Goal: Transaction & Acquisition: Purchase product/service

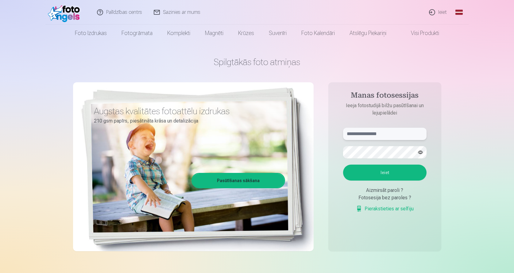
click at [400, 135] on input "text" at bounding box center [384, 134] width 83 height 12
type input "**********"
click at [387, 169] on button "Ieiet" at bounding box center [384, 172] width 83 height 16
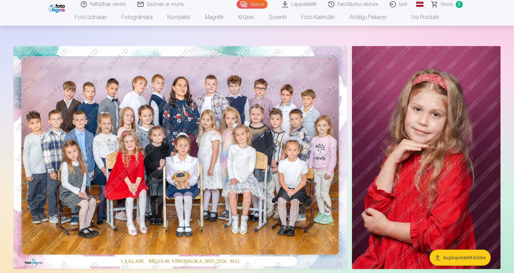
scroll to position [31, 0]
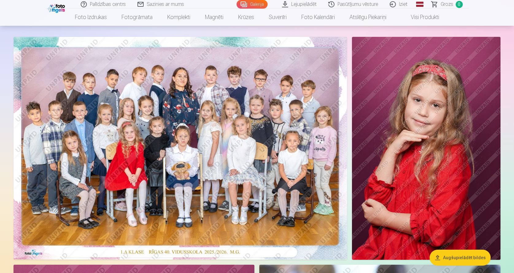
click at [204, 153] on img at bounding box center [179, 148] width 333 height 222
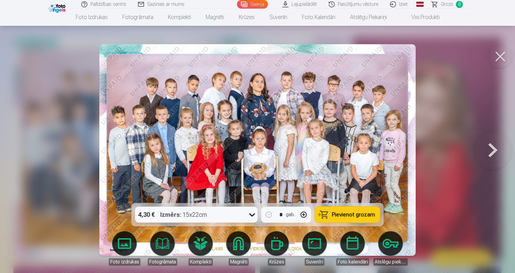
click at [212, 132] on img at bounding box center [257, 149] width 317 height 211
click at [495, 153] on button at bounding box center [492, 150] width 39 height 94
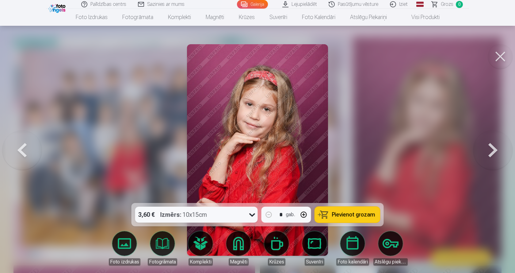
click at [495, 153] on button at bounding box center [492, 150] width 39 height 94
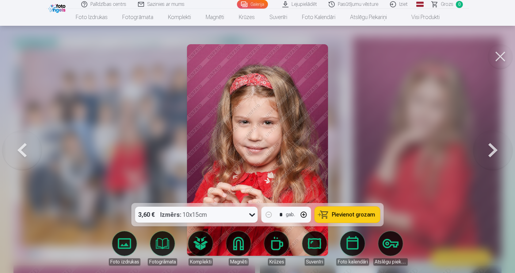
click at [495, 153] on button at bounding box center [492, 150] width 39 height 94
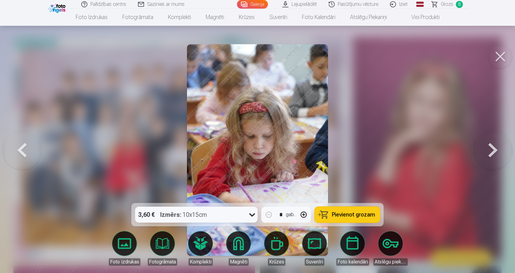
click at [495, 153] on button at bounding box center [492, 150] width 39 height 94
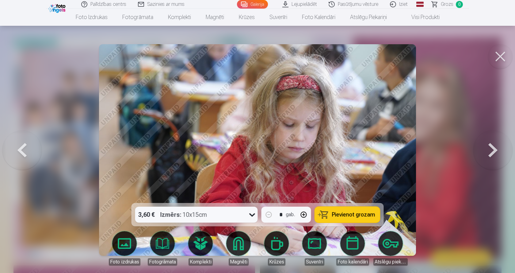
click at [495, 153] on button at bounding box center [492, 150] width 39 height 94
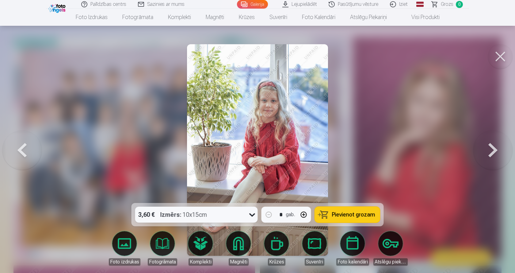
click at [495, 153] on button at bounding box center [492, 150] width 39 height 94
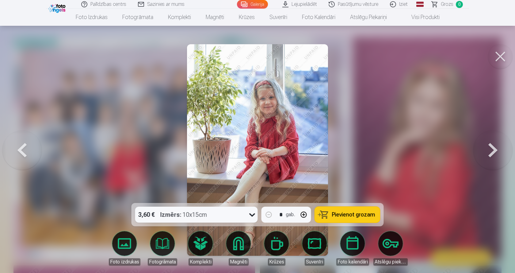
click at [495, 153] on button at bounding box center [492, 150] width 39 height 94
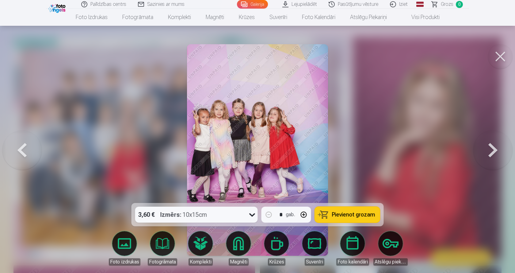
click at [495, 153] on button at bounding box center [492, 150] width 39 height 94
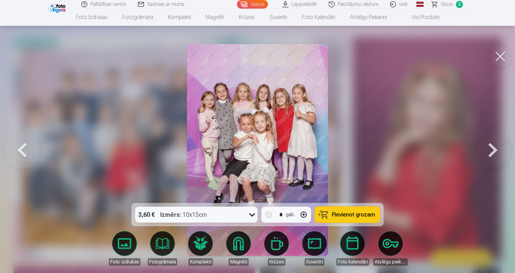
click at [495, 153] on button at bounding box center [492, 150] width 39 height 94
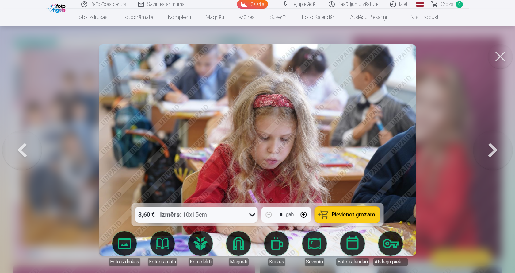
click at [495, 153] on button at bounding box center [492, 150] width 39 height 94
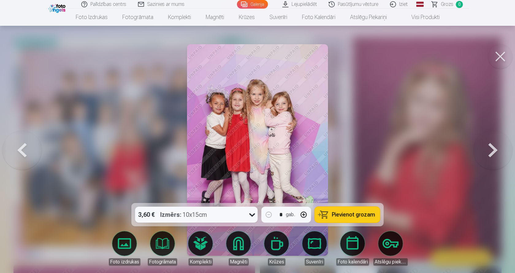
click at [495, 153] on button at bounding box center [492, 150] width 39 height 94
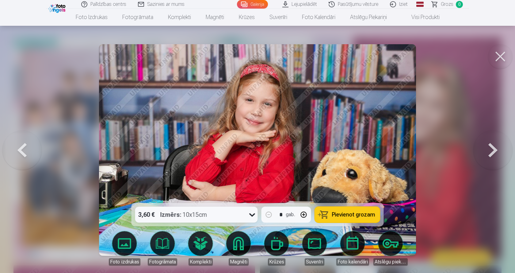
click at [495, 153] on button at bounding box center [492, 150] width 39 height 94
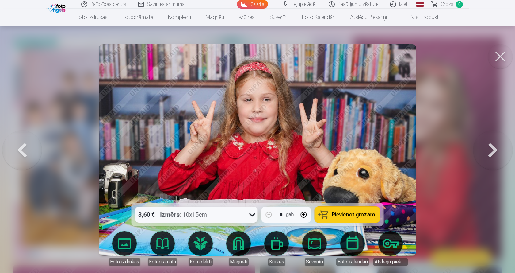
click at [495, 153] on button at bounding box center [492, 150] width 39 height 94
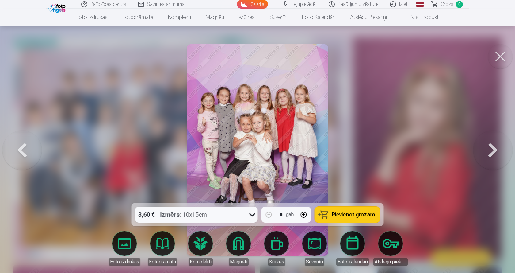
click at [495, 153] on button at bounding box center [492, 150] width 39 height 94
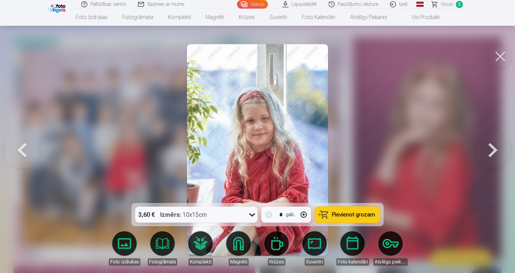
click at [495, 153] on button at bounding box center [492, 150] width 39 height 94
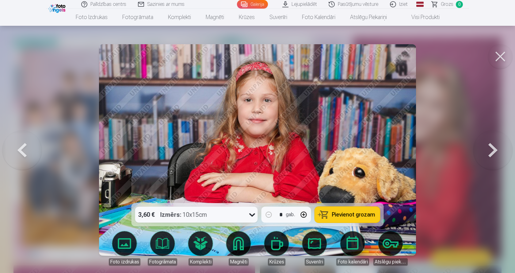
click at [495, 153] on button at bounding box center [492, 150] width 39 height 94
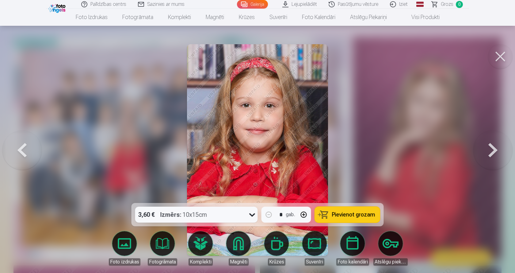
click at [495, 153] on button at bounding box center [492, 150] width 39 height 94
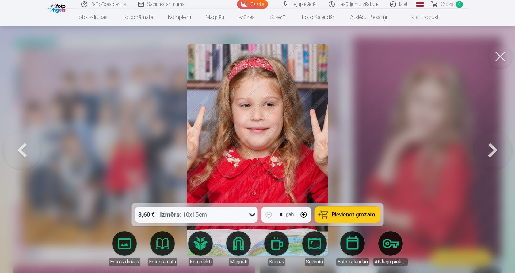
click at [495, 153] on button at bounding box center [492, 150] width 39 height 94
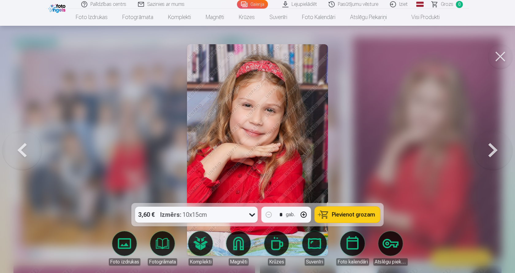
click at [495, 153] on button at bounding box center [492, 150] width 39 height 94
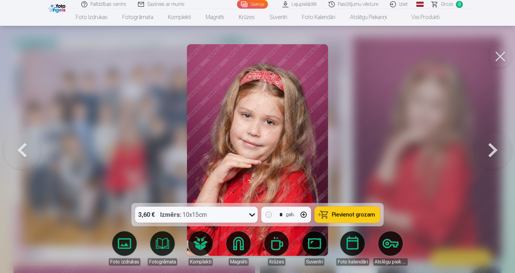
click at [495, 154] on button at bounding box center [492, 150] width 39 height 94
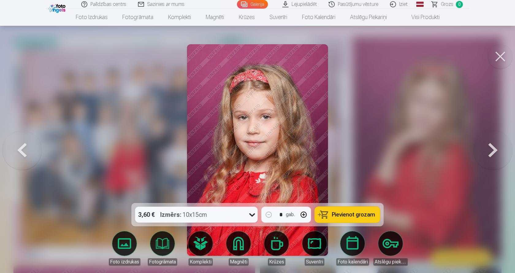
click at [495, 154] on button at bounding box center [492, 150] width 39 height 94
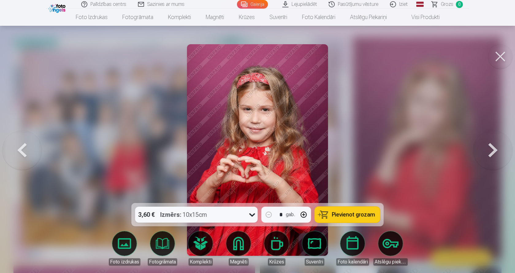
click at [495, 154] on button at bounding box center [492, 150] width 39 height 94
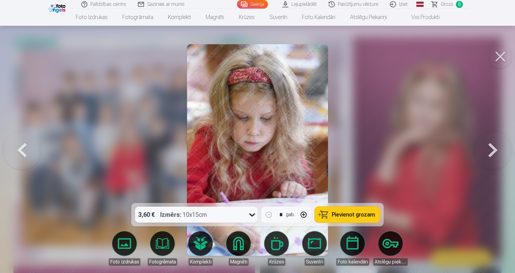
click at [495, 154] on button at bounding box center [492, 150] width 39 height 94
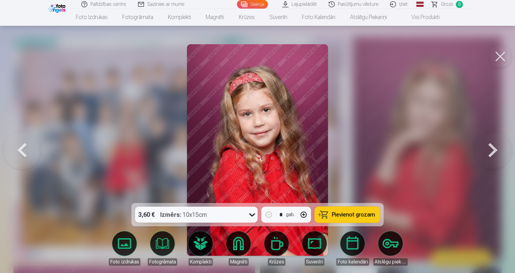
click at [495, 154] on button at bounding box center [492, 150] width 39 height 94
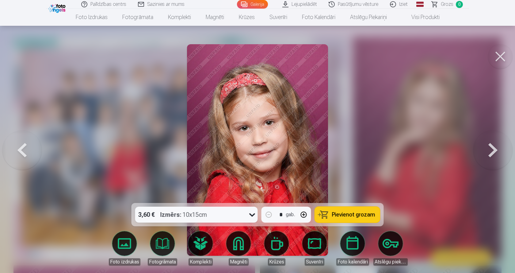
click at [495, 154] on button at bounding box center [492, 150] width 39 height 94
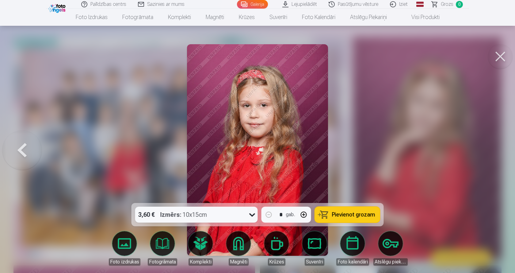
click at [495, 154] on div at bounding box center [257, 136] width 515 height 273
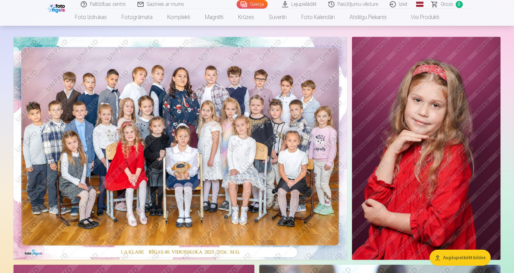
click at [136, 128] on img at bounding box center [179, 148] width 333 height 222
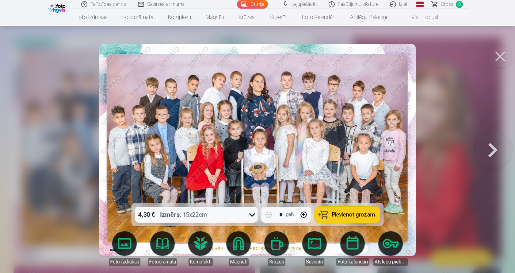
click at [302, 214] on button "button" at bounding box center [304, 214] width 15 height 15
click at [268, 214] on button "button" at bounding box center [269, 214] width 15 height 15
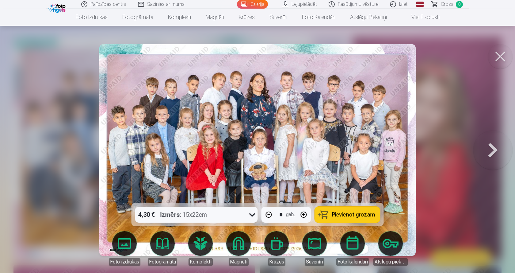
click at [268, 214] on button "button" at bounding box center [269, 214] width 15 height 15
type input "*"
click at [498, 56] on button at bounding box center [500, 56] width 25 height 25
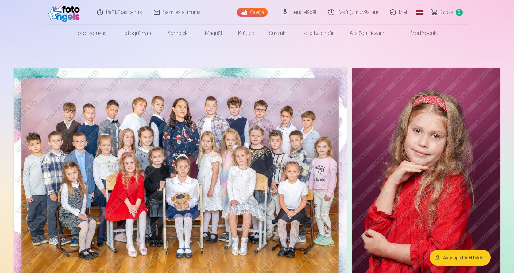
click at [122, 158] on img at bounding box center [179, 178] width 333 height 222
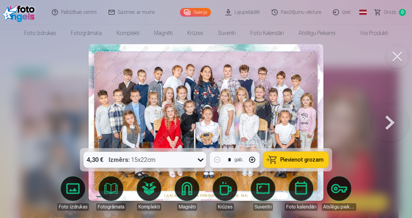
click at [179, 119] on img at bounding box center [206, 122] width 235 height 157
click at [396, 59] on button at bounding box center [397, 56] width 25 height 25
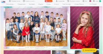
scroll to position [49, 0]
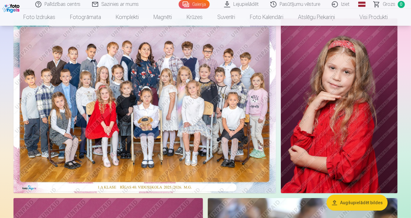
click at [250, 101] on img at bounding box center [144, 105] width 262 height 175
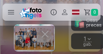
click at [55, 31] on div at bounding box center [51, 40] width 103 height 29
click at [49, 36] on div at bounding box center [51, 40] width 103 height 29
click at [44, 35] on div at bounding box center [51, 40] width 103 height 29
drag, startPoint x: 44, startPoint y: 35, endPoint x: 65, endPoint y: 34, distance: 20.9
click at [65, 34] on div at bounding box center [51, 40] width 103 height 29
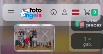
click at [61, 33] on div at bounding box center [51, 40] width 103 height 29
drag, startPoint x: 27, startPoint y: 37, endPoint x: 11, endPoint y: 1, distance: 39.5
click at [26, 35] on div at bounding box center [51, 40] width 103 height 29
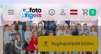
scroll to position [18, 0]
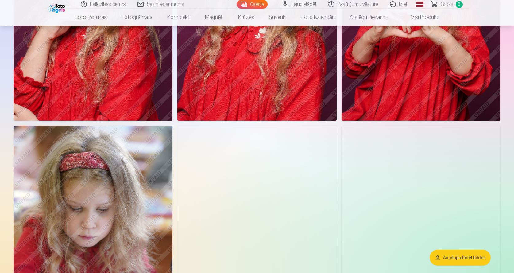
scroll to position [2581, 0]
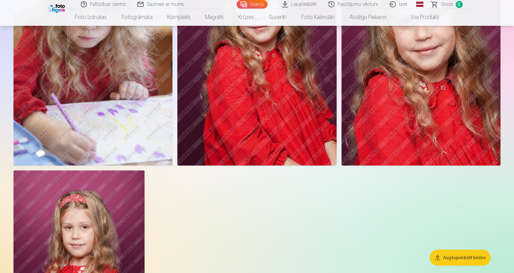
click at [101, 54] on img at bounding box center [256, 46] width 159 height 239
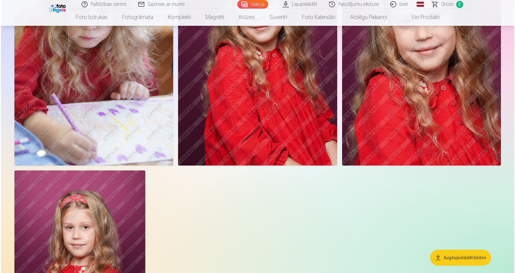
scroll to position [2711, 0]
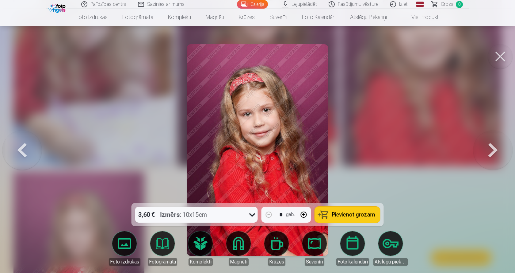
click at [23, 54] on button at bounding box center [21, 150] width 39 height 94
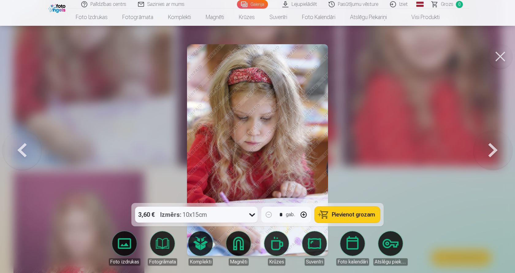
click at [23, 54] on button at bounding box center [21, 150] width 39 height 94
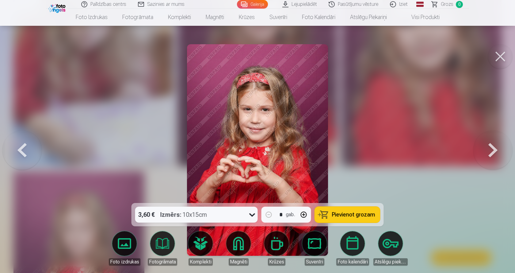
click at [23, 54] on button at bounding box center [21, 150] width 39 height 94
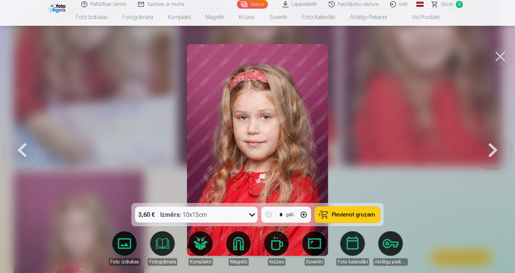
click at [23, 54] on button at bounding box center [21, 150] width 39 height 94
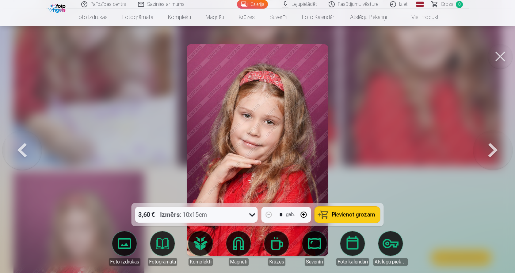
click at [23, 54] on button at bounding box center [21, 150] width 39 height 94
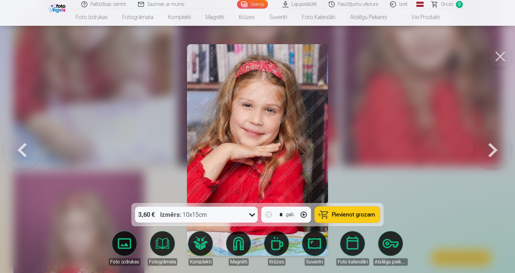
click at [23, 54] on button at bounding box center [21, 150] width 39 height 94
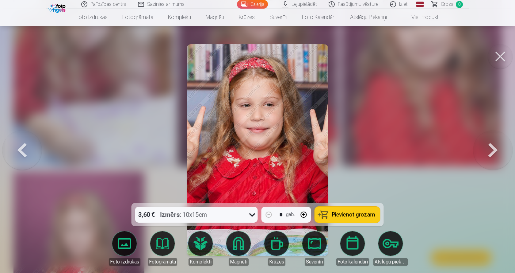
click at [23, 54] on button at bounding box center [21, 150] width 39 height 94
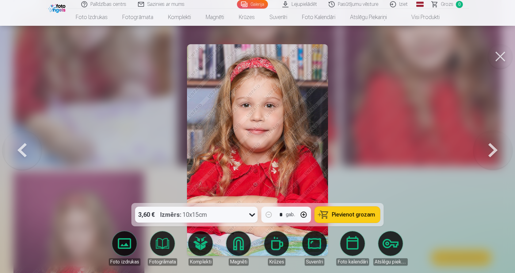
click at [23, 54] on button at bounding box center [21, 150] width 39 height 94
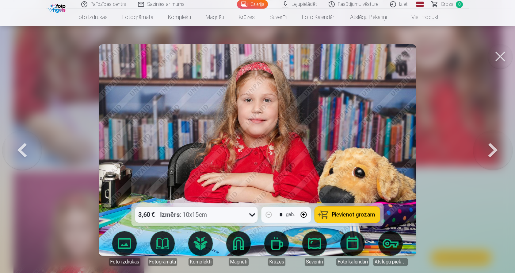
click at [23, 54] on button at bounding box center [21, 150] width 39 height 94
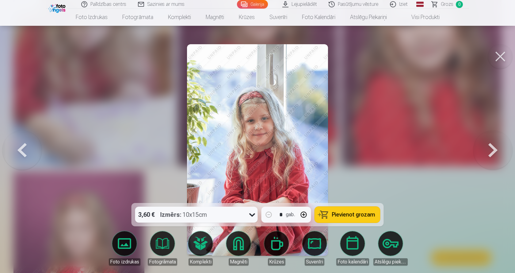
click at [23, 54] on button at bounding box center [21, 150] width 39 height 94
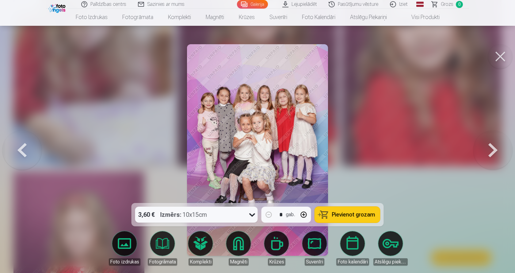
click at [101, 54] on img at bounding box center [257, 149] width 141 height 211
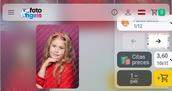
scroll to position [996, 0]
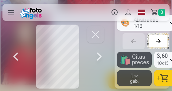
click at [95, 36] on button "button" at bounding box center [95, 34] width 17 height 17
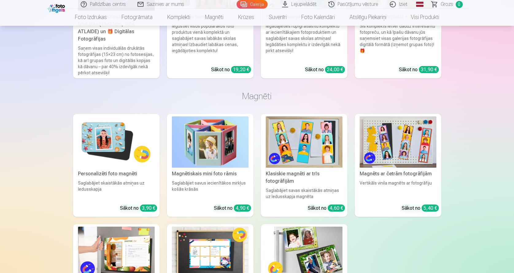
scroll to position [3561, 0]
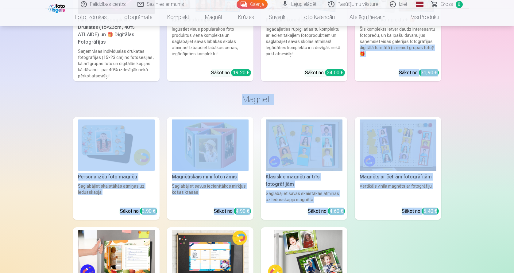
drag, startPoint x: 513, startPoint y: 198, endPoint x: 504, endPoint y: 44, distance: 154.5
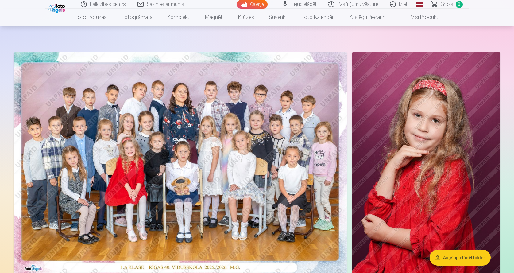
scroll to position [0, 0]
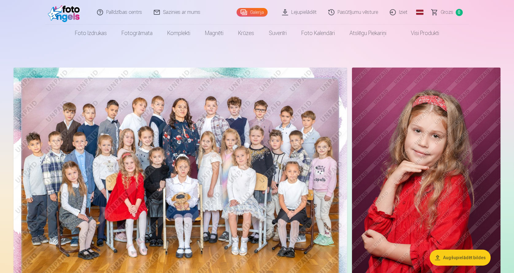
click at [101, 54] on img at bounding box center [179, 178] width 333 height 222
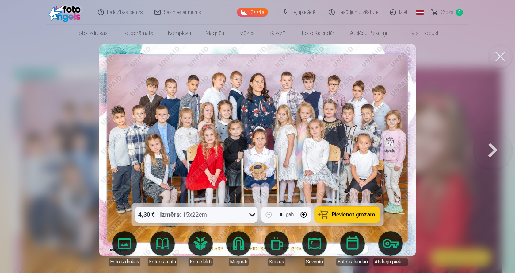
click at [101, 54] on button at bounding box center [500, 56] width 25 height 25
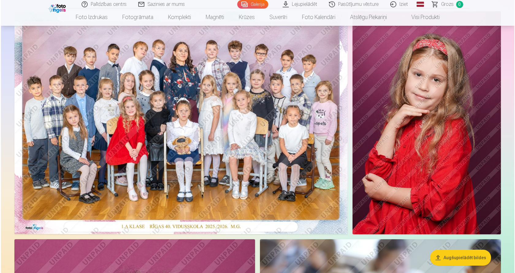
scroll to position [61, 0]
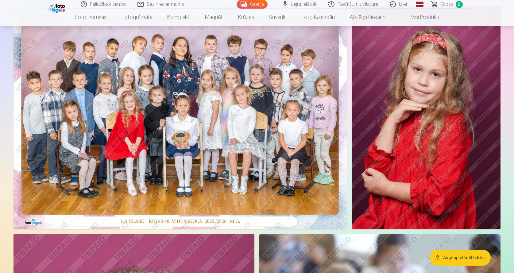
click at [101, 54] on img at bounding box center [179, 117] width 333 height 222
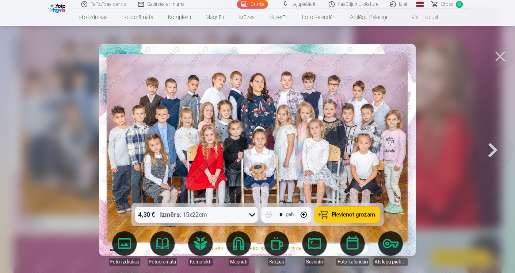
click at [101, 54] on button at bounding box center [492, 150] width 39 height 94
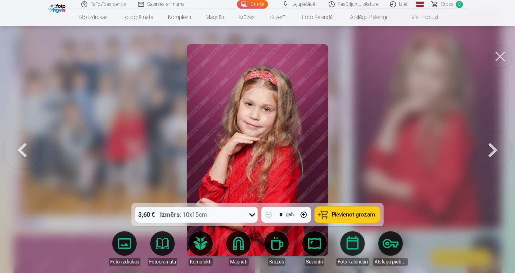
click at [29, 54] on button at bounding box center [21, 150] width 39 height 94
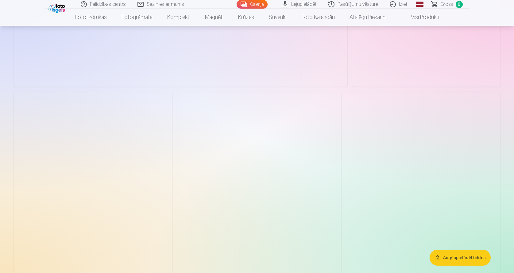
scroll to position [859, 0]
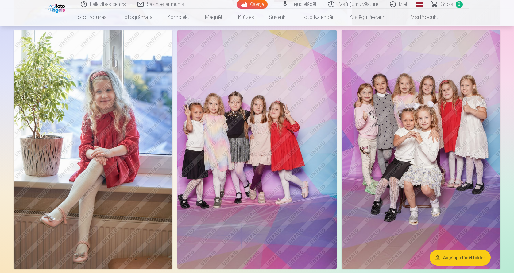
click at [451, 94] on img at bounding box center [420, 149] width 159 height 239
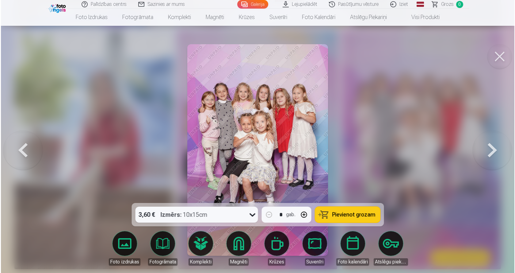
scroll to position [860, 0]
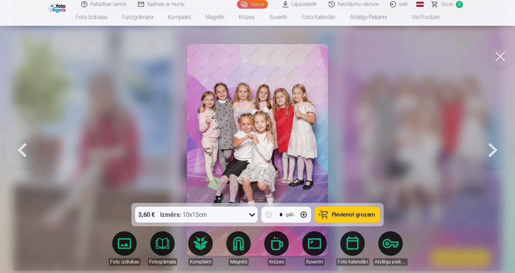
click at [502, 59] on button at bounding box center [500, 56] width 25 height 25
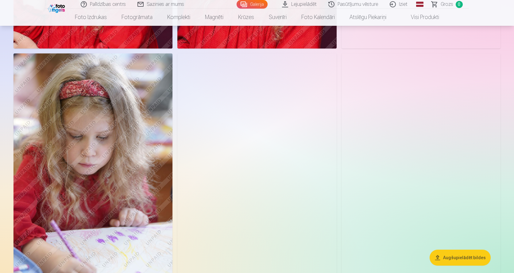
scroll to position [2668, 0]
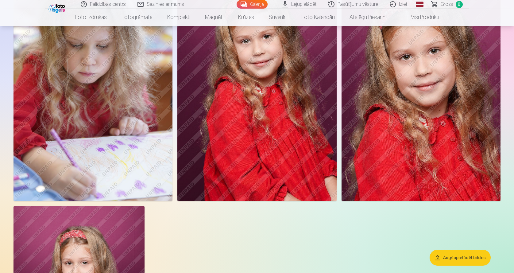
click at [356, 5] on link "Pasūtījumu vēsture" at bounding box center [353, 4] width 61 height 9
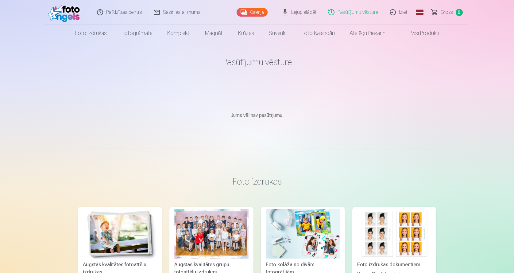
click at [194, 11] on link "Sazinies ar mums" at bounding box center [177, 12] width 58 height 25
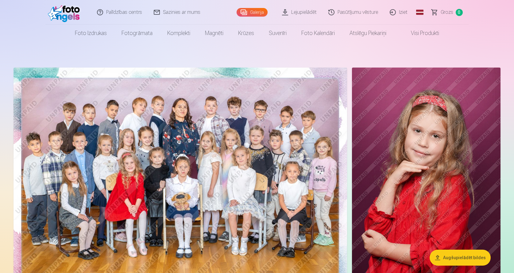
click at [129, 160] on img at bounding box center [179, 178] width 333 height 222
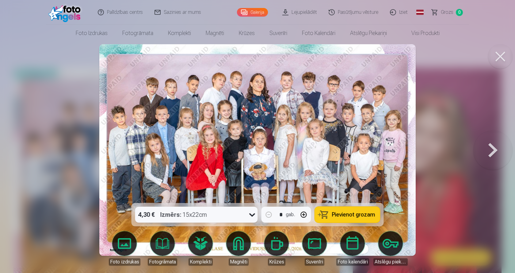
click at [492, 147] on button at bounding box center [492, 150] width 39 height 94
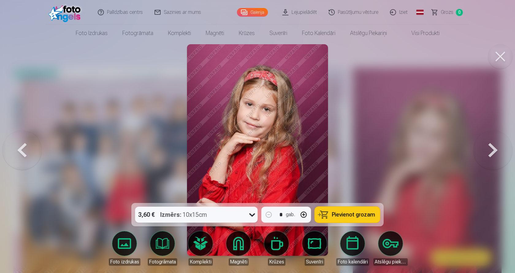
click at [492, 147] on button at bounding box center [492, 150] width 39 height 94
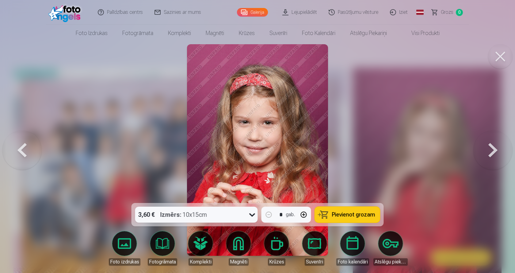
click at [492, 147] on button at bounding box center [492, 150] width 39 height 94
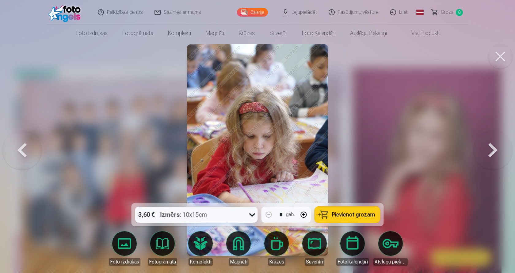
click at [492, 147] on button at bounding box center [492, 150] width 39 height 94
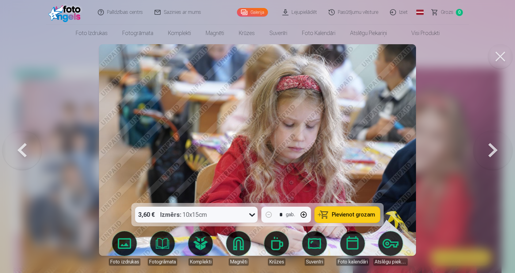
click at [492, 147] on button at bounding box center [492, 150] width 39 height 94
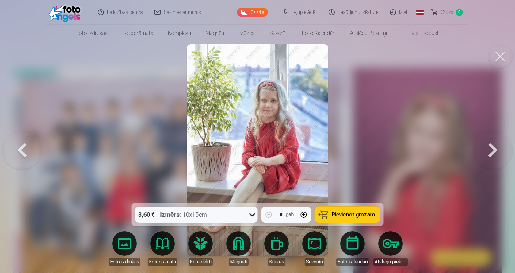
click at [492, 147] on button at bounding box center [492, 150] width 39 height 94
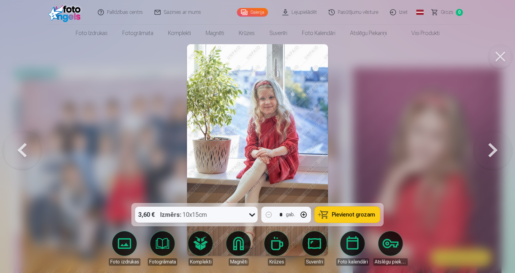
click at [492, 147] on button at bounding box center [492, 150] width 39 height 94
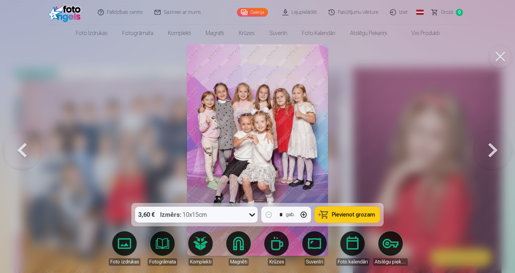
click at [492, 147] on button at bounding box center [492, 150] width 39 height 94
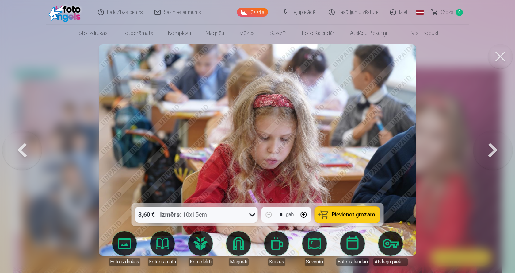
click at [492, 147] on button at bounding box center [492, 150] width 39 height 94
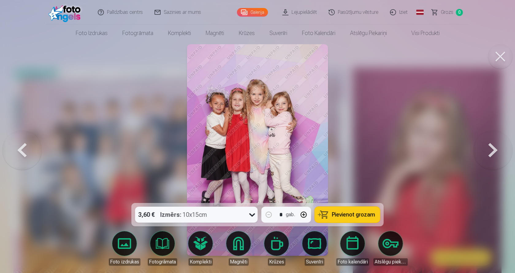
click at [492, 147] on button at bounding box center [492, 150] width 39 height 94
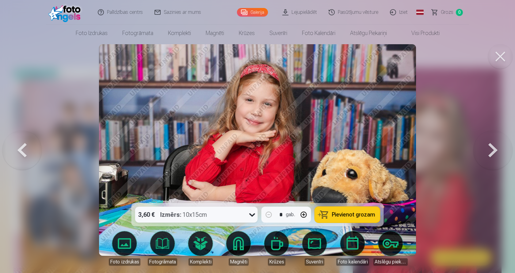
click at [31, 150] on button at bounding box center [21, 150] width 39 height 94
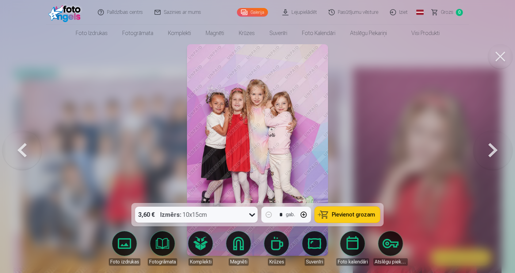
click at [494, 150] on button at bounding box center [492, 150] width 39 height 94
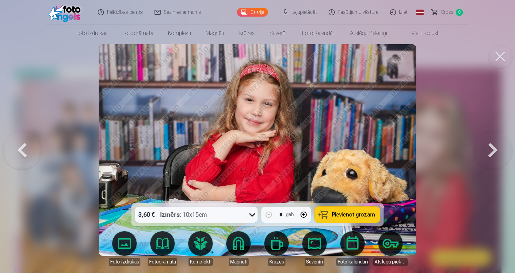
click at [494, 150] on button at bounding box center [492, 150] width 39 height 94
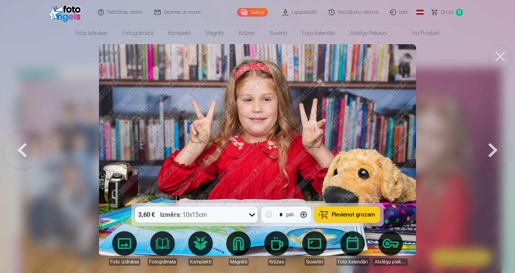
click at [489, 144] on button at bounding box center [492, 150] width 39 height 94
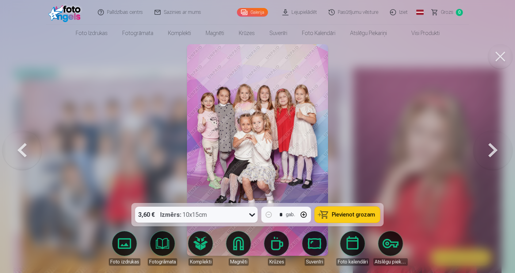
click at [489, 144] on button at bounding box center [492, 150] width 39 height 94
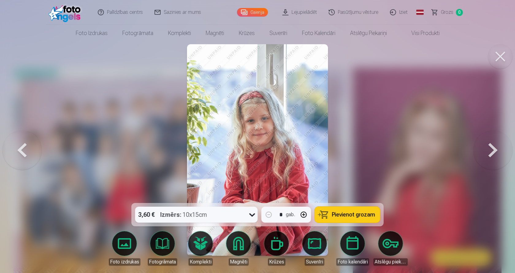
click at [489, 144] on button at bounding box center [492, 150] width 39 height 94
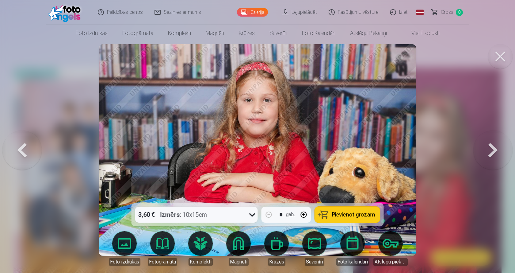
click at [489, 144] on button at bounding box center [492, 150] width 39 height 94
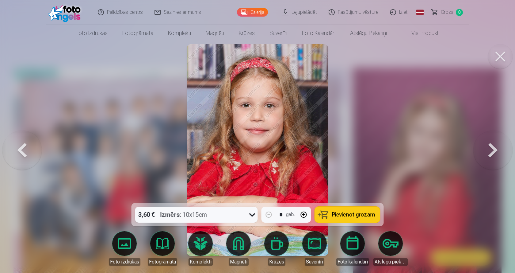
click at [489, 144] on button at bounding box center [492, 150] width 39 height 94
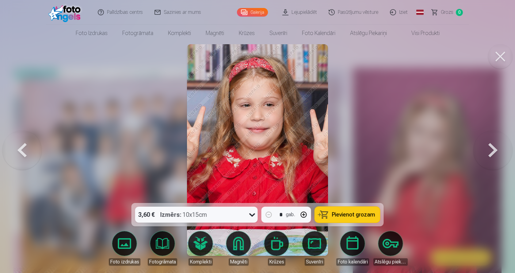
click at [489, 144] on button at bounding box center [492, 150] width 39 height 94
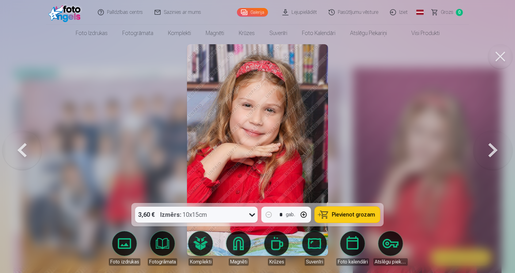
click at [489, 144] on button at bounding box center [492, 150] width 39 height 94
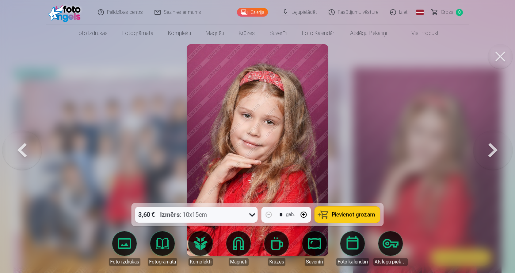
click at [489, 144] on button at bounding box center [492, 150] width 39 height 94
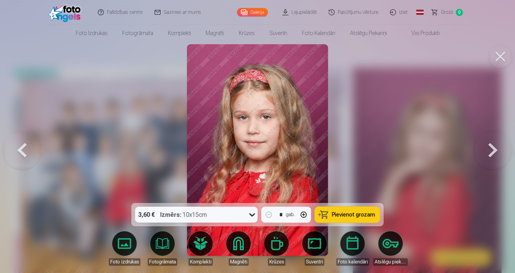
click at [489, 144] on button at bounding box center [492, 150] width 39 height 94
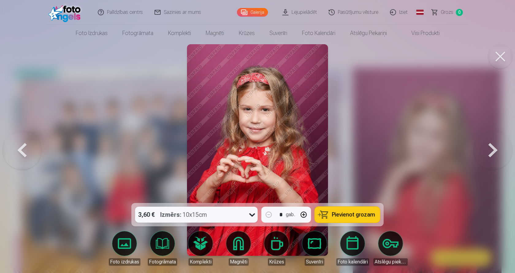
click at [489, 144] on button at bounding box center [492, 150] width 39 height 94
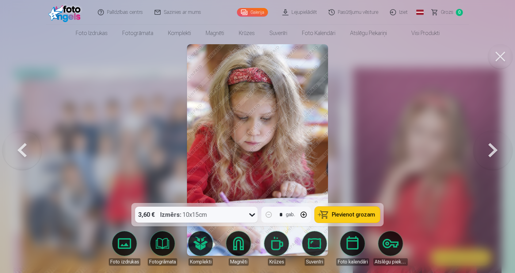
click at [489, 144] on button at bounding box center [492, 150] width 39 height 94
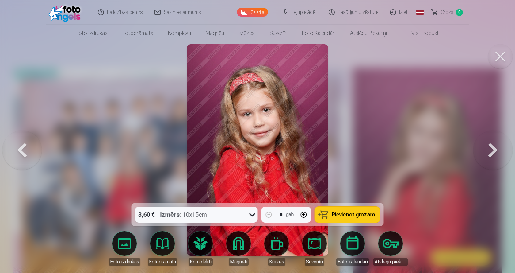
click at [20, 152] on button at bounding box center [21, 150] width 39 height 94
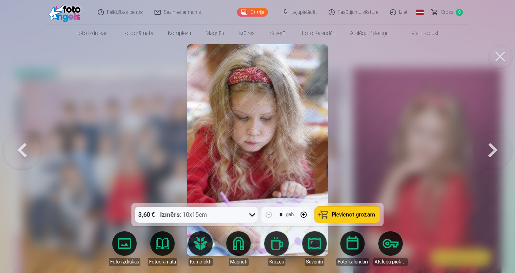
click at [20, 152] on button at bounding box center [21, 150] width 39 height 94
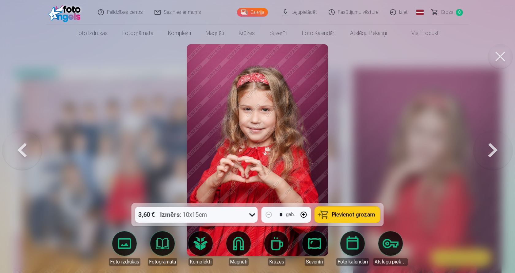
click at [489, 148] on button at bounding box center [492, 150] width 39 height 94
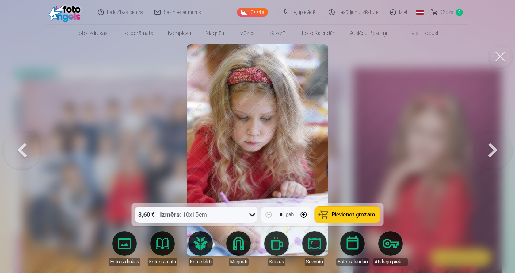
click at [489, 148] on button at bounding box center [492, 150] width 39 height 94
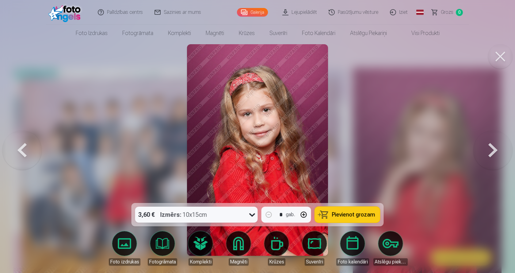
click at [489, 148] on button at bounding box center [492, 150] width 39 height 94
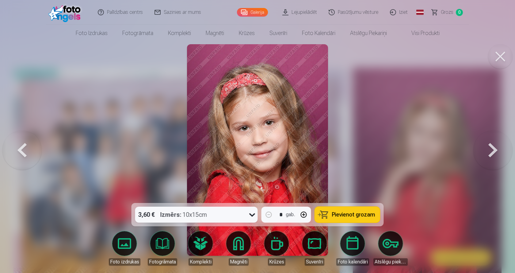
click at [489, 148] on button at bounding box center [492, 150] width 39 height 94
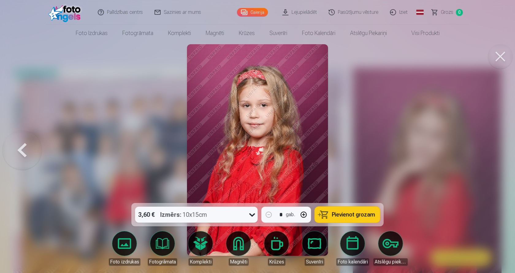
click at [489, 148] on div at bounding box center [257, 136] width 515 height 273
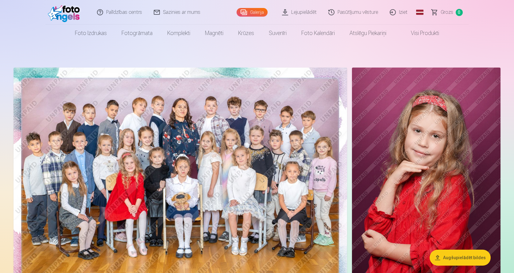
click at [136, 166] on img at bounding box center [179, 178] width 333 height 222
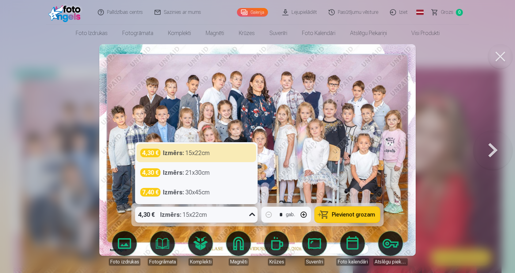
click at [249, 213] on icon at bounding box center [252, 214] width 10 height 10
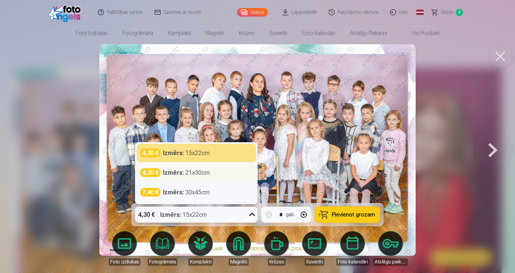
click at [238, 167] on div "4,30 € Izmērs : 21x30cm" at bounding box center [197, 172] width 120 height 18
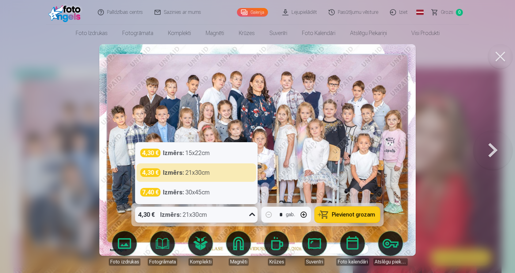
click at [251, 216] on icon at bounding box center [252, 214] width 10 height 10
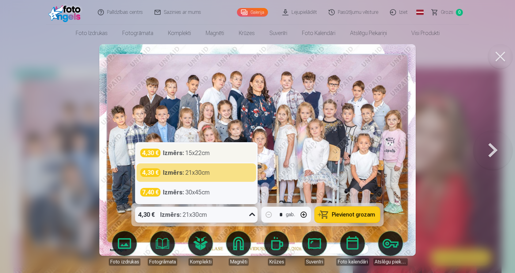
click at [224, 156] on div "4,30 € Izmērs : 15x22cm" at bounding box center [196, 152] width 112 height 9
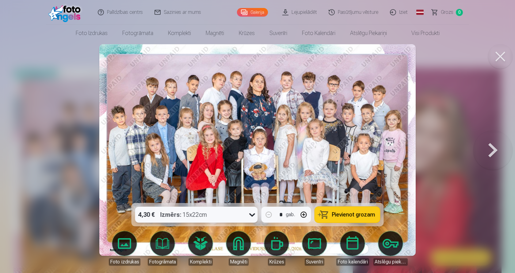
click at [503, 57] on button at bounding box center [500, 56] width 25 height 25
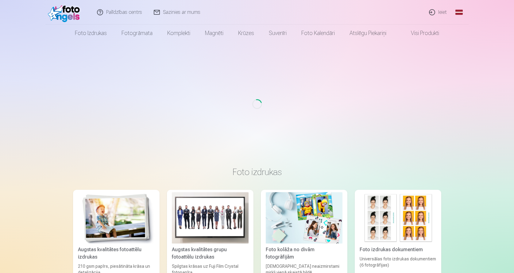
click at [62, 12] on img at bounding box center [65, 12] width 35 height 20
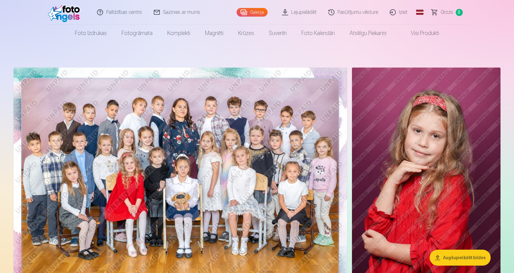
click at [123, 156] on img at bounding box center [179, 178] width 333 height 222
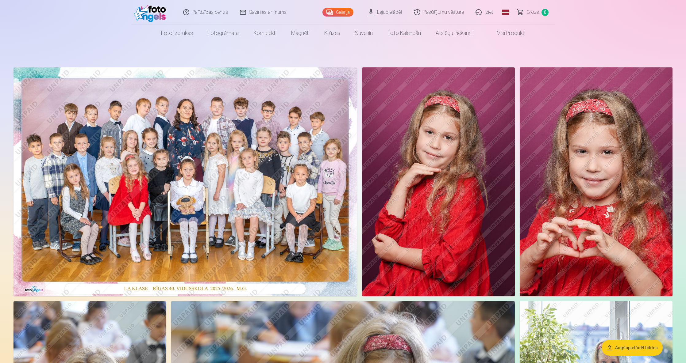
click at [247, 169] on img at bounding box center [184, 181] width 343 height 229
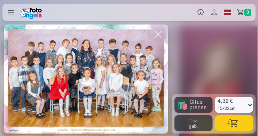
click at [75, 67] on div at bounding box center [86, 79] width 164 height 109
click at [156, 34] on button "button" at bounding box center [157, 34] width 17 height 17
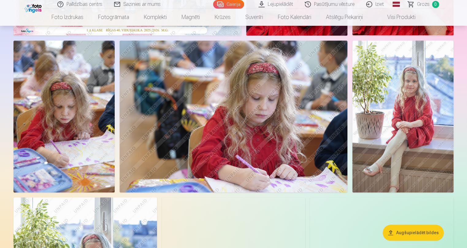
scroll to position [196, 0]
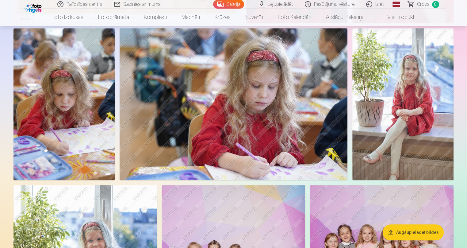
click at [411, 90] on img at bounding box center [402, 104] width 101 height 152
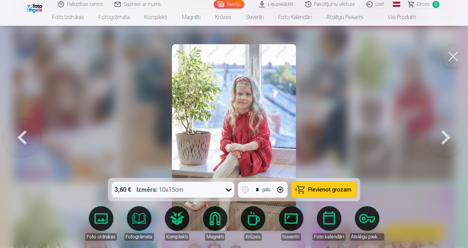
click at [445, 132] on button at bounding box center [446, 137] width 39 height 69
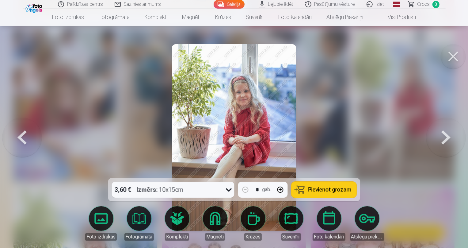
click at [445, 132] on button at bounding box center [446, 137] width 39 height 69
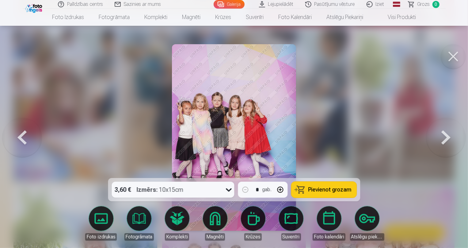
click at [445, 132] on button at bounding box center [446, 137] width 39 height 69
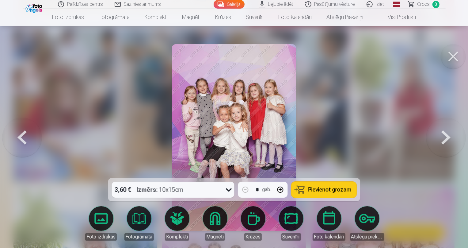
click at [445, 132] on button at bounding box center [446, 137] width 39 height 69
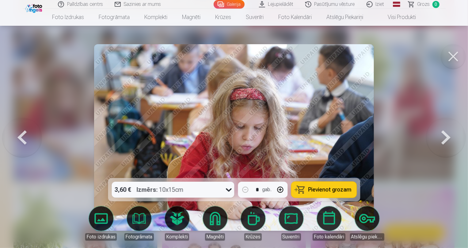
click at [445, 132] on button at bounding box center [446, 137] width 39 height 69
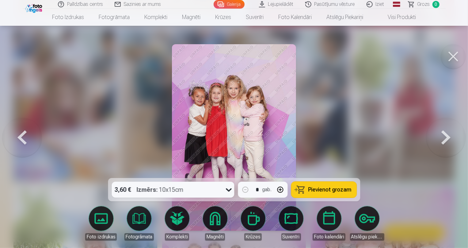
click at [445, 132] on button at bounding box center [446, 137] width 39 height 69
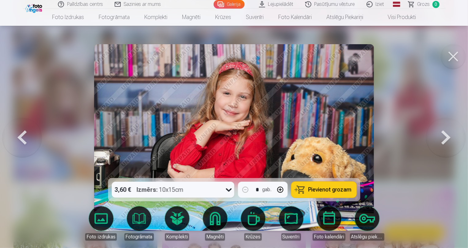
click at [445, 132] on button at bounding box center [446, 137] width 39 height 69
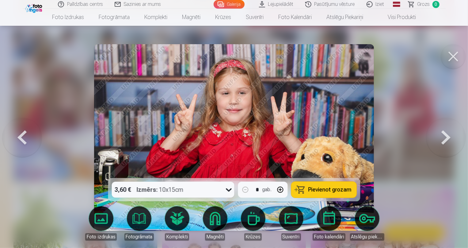
click at [445, 132] on button at bounding box center [446, 137] width 39 height 69
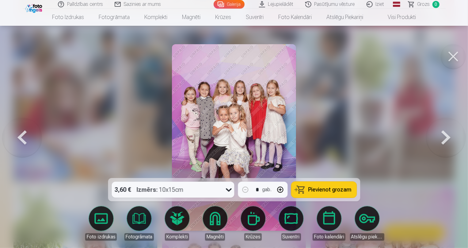
click at [445, 132] on button at bounding box center [446, 137] width 39 height 69
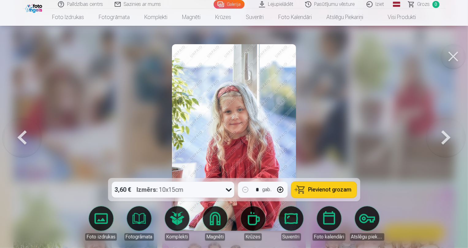
click at [445, 132] on button at bounding box center [446, 137] width 39 height 69
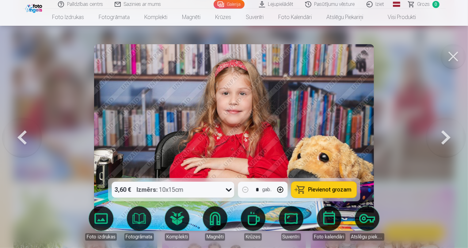
click at [445, 132] on button at bounding box center [446, 137] width 39 height 69
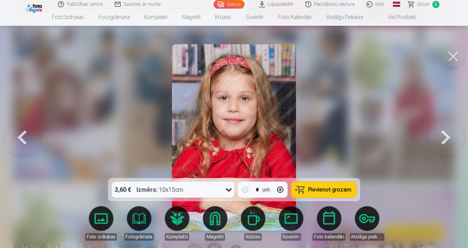
click at [445, 132] on button at bounding box center [446, 137] width 39 height 69
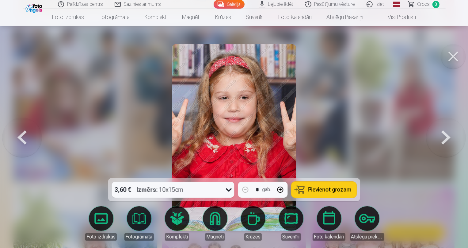
click at [445, 132] on button at bounding box center [446, 137] width 39 height 69
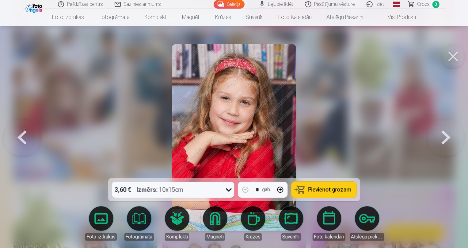
click at [456, 62] on button at bounding box center [453, 56] width 25 height 25
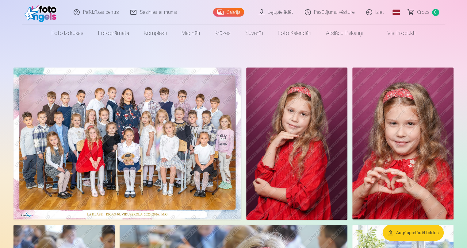
click at [137, 125] on img at bounding box center [127, 143] width 228 height 152
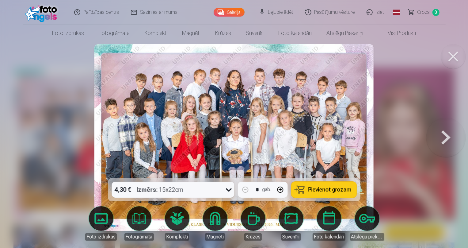
click at [448, 138] on button at bounding box center [446, 137] width 39 height 69
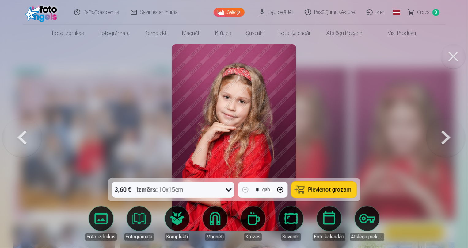
click at [448, 138] on button at bounding box center [446, 137] width 39 height 69
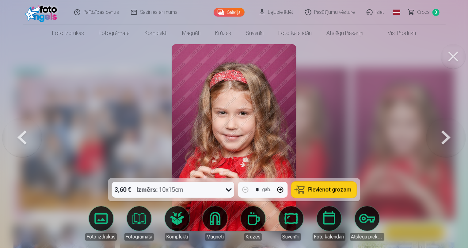
click at [448, 138] on button at bounding box center [446, 137] width 39 height 69
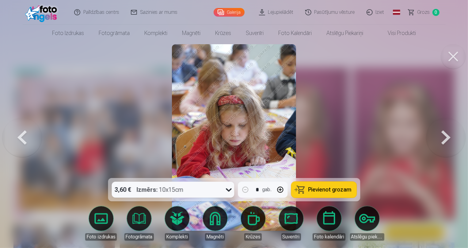
click at [448, 138] on button at bounding box center [446, 137] width 39 height 69
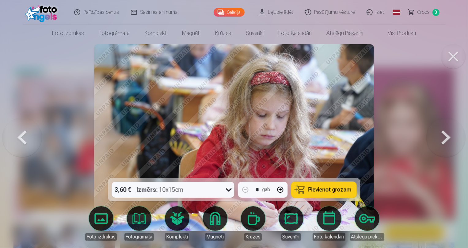
click at [448, 138] on button at bounding box center [446, 137] width 39 height 69
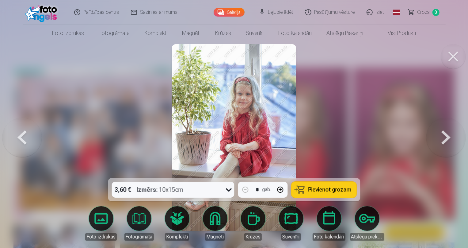
click at [448, 138] on button at bounding box center [446, 137] width 39 height 69
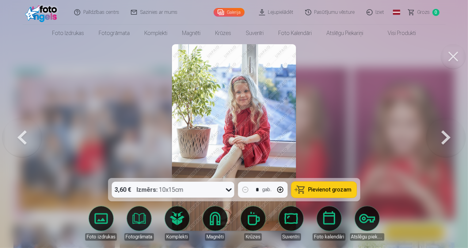
click at [448, 138] on button at bounding box center [446, 137] width 39 height 69
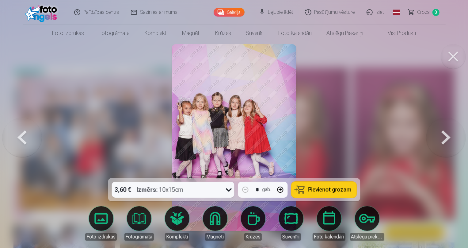
click at [448, 138] on button at bounding box center [446, 137] width 39 height 69
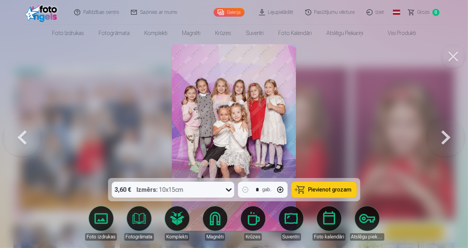
click at [448, 138] on button at bounding box center [446, 137] width 39 height 69
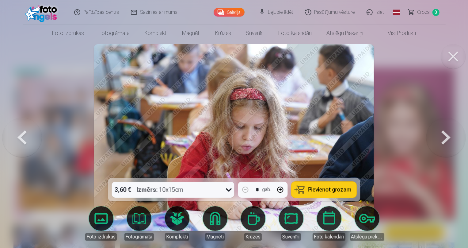
click at [448, 138] on button at bounding box center [446, 137] width 39 height 69
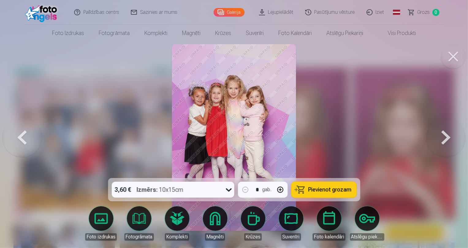
click at [448, 138] on button at bounding box center [446, 137] width 39 height 69
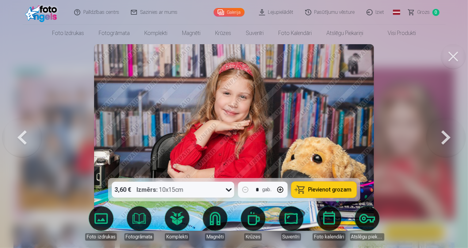
click at [448, 138] on button at bounding box center [446, 137] width 39 height 69
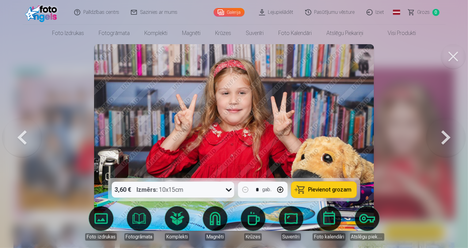
click at [448, 138] on button at bounding box center [446, 137] width 39 height 69
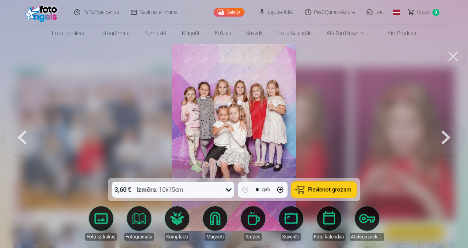
click at [448, 138] on button at bounding box center [446, 137] width 39 height 69
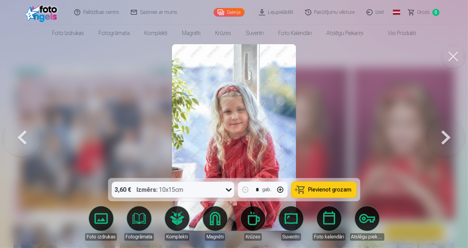
click at [448, 138] on button at bounding box center [446, 137] width 39 height 69
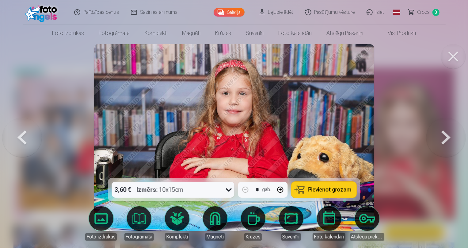
click at [448, 138] on button at bounding box center [446, 137] width 39 height 69
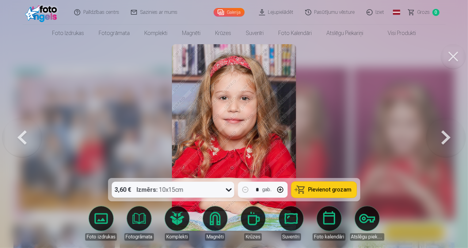
click at [448, 138] on button at bounding box center [446, 137] width 39 height 69
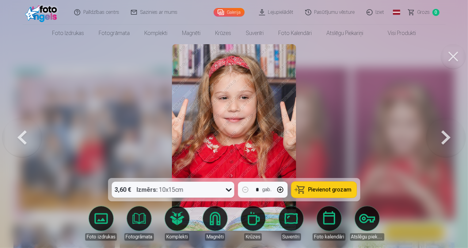
click at [448, 138] on button at bounding box center [446, 137] width 39 height 69
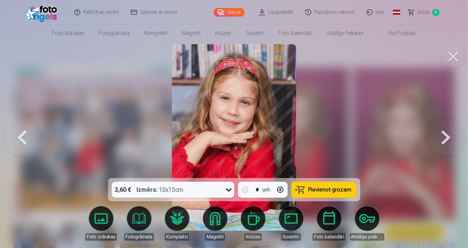
click at [448, 138] on button at bounding box center [446, 137] width 39 height 69
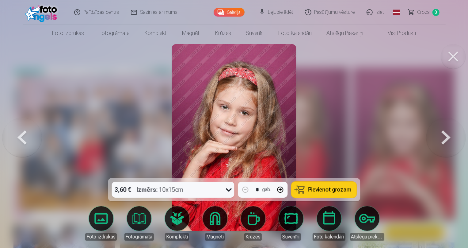
click at [448, 138] on button at bounding box center [446, 137] width 39 height 69
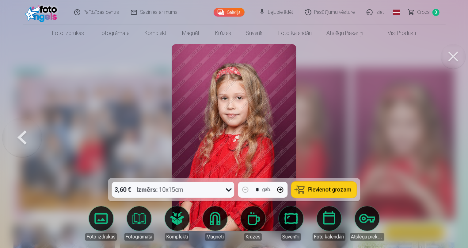
click at [22, 144] on button at bounding box center [21, 137] width 39 height 69
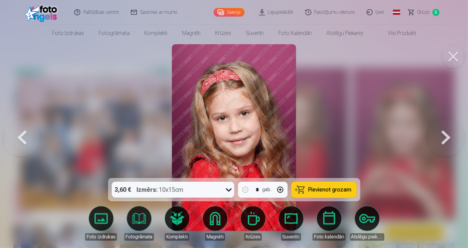
click at [447, 144] on button at bounding box center [446, 137] width 39 height 69
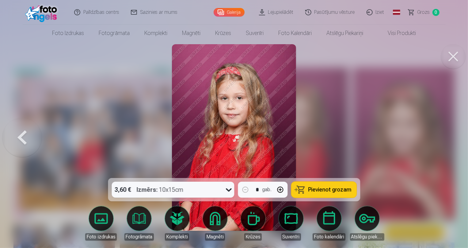
click at [447, 144] on div at bounding box center [234, 124] width 468 height 248
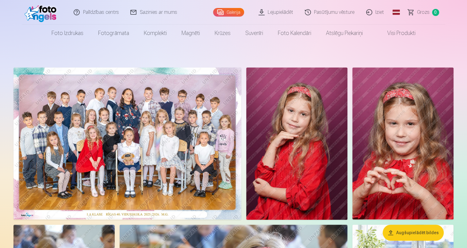
click at [132, 150] on img at bounding box center [127, 143] width 228 height 152
